Goal: Task Accomplishment & Management: Complete application form

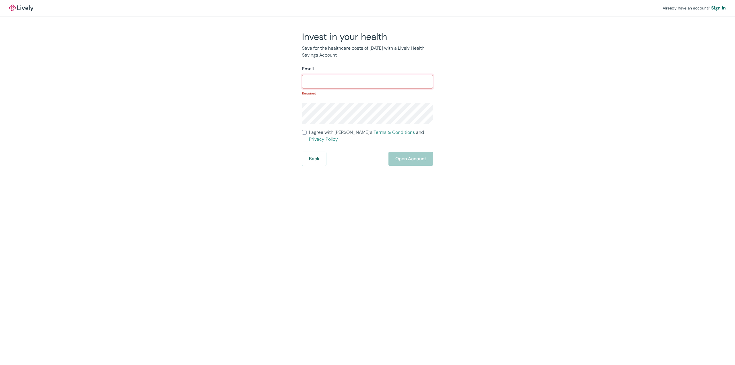
click at [28, 8] on img at bounding box center [21, 8] width 24 height 7
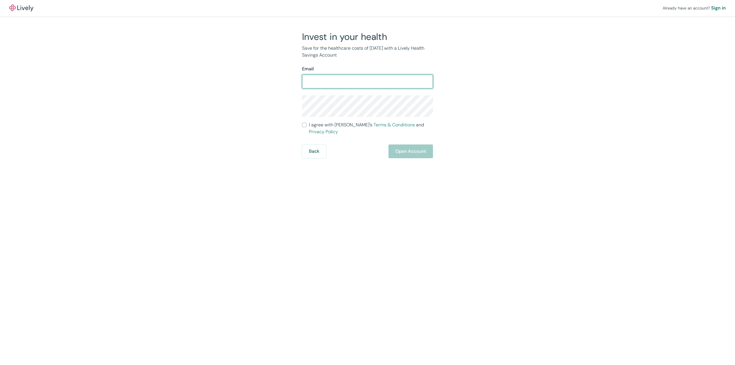
click at [523, 98] on div "Already have an account? Sign in Invest in your health Save for the healthcare …" at bounding box center [367, 79] width 735 height 158
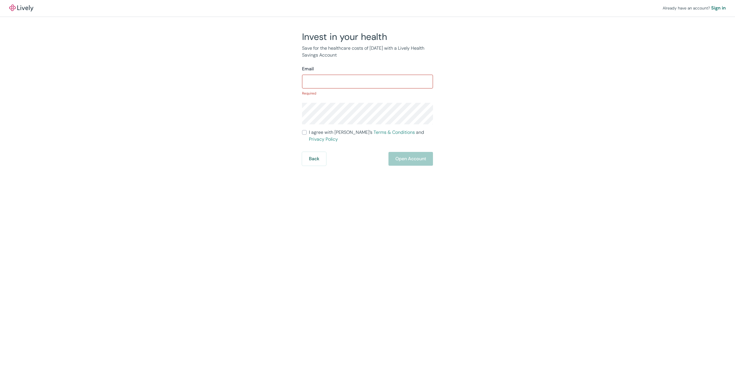
click at [362, 78] on input "Email" at bounding box center [367, 81] width 131 height 11
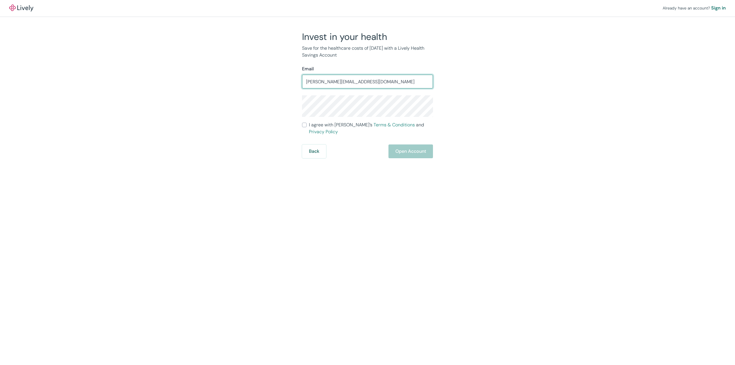
type input "raul_elorduy@hotmail.com"
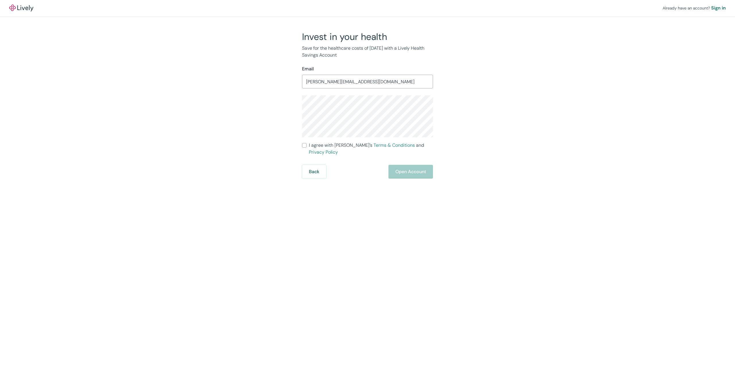
click at [559, 122] on div "Already have an account? Sign in Invest in your health Save for the healthcare …" at bounding box center [367, 89] width 735 height 179
click at [304, 146] on input "I agree with Lively’s Terms & Conditions and Privacy Policy" at bounding box center [304, 145] width 5 height 5
checkbox input "true"
click at [410, 165] on button "Open Account" at bounding box center [410, 172] width 44 height 14
